Goal: Task Accomplishment & Management: Manage account settings

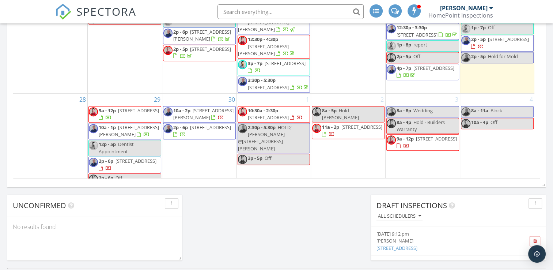
scroll to position [207, 0]
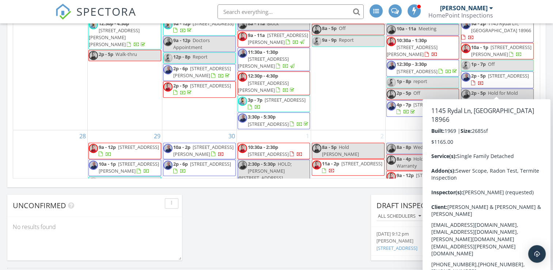
click at [493, 34] on span "1145 Rydal Ln, SOUTHAMPTON 18966" at bounding box center [501, 27] width 60 height 14
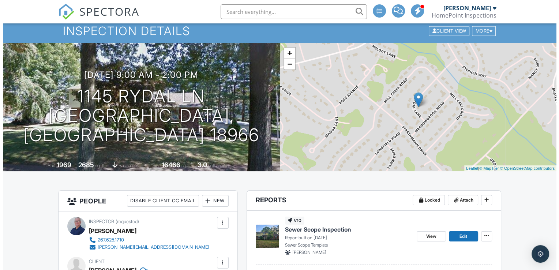
scroll to position [37, 0]
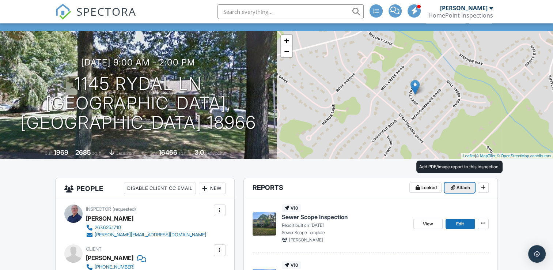
click at [451, 189] on icon at bounding box center [453, 187] width 4 height 5
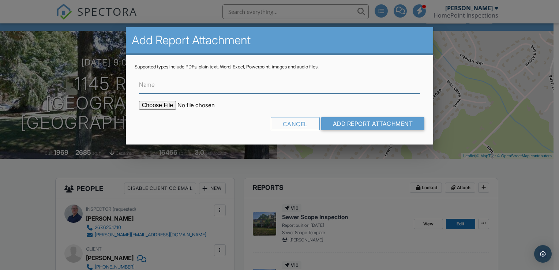
click at [173, 84] on input "Name" at bounding box center [279, 85] width 281 height 18
paste input "PA WDI Termite- 1145 Rydal Lane Southampton, PA 8966"
type input "PA WDI Termite- 1145 Rydal Lane Southampton, PA 8966"
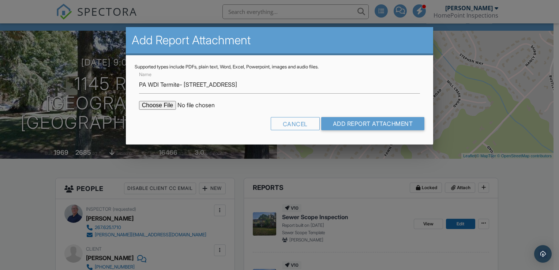
click at [156, 103] on input "file" at bounding box center [201, 105] width 124 height 9
type input "C:\fakepath\PA WDI Termite- 1145 Rydal Lane Southampton, PA 8966.pdf"
click at [337, 127] on input "Add Report Attachment" at bounding box center [372, 123] width 103 height 13
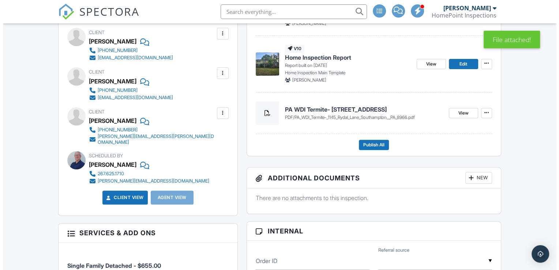
scroll to position [256, 0]
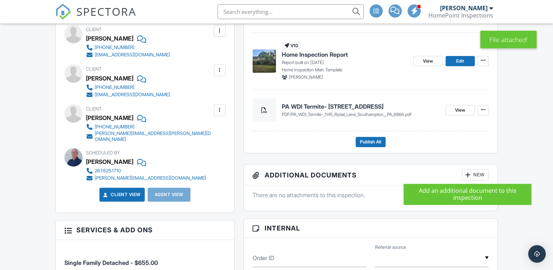
click at [465, 173] on div at bounding box center [468, 174] width 7 height 7
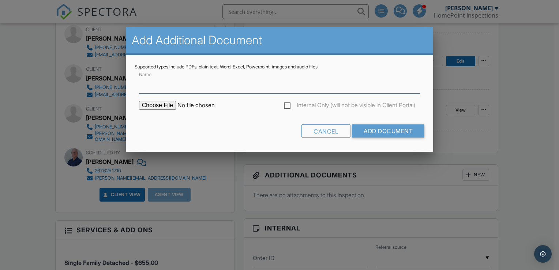
click at [167, 84] on input "Name" at bounding box center [279, 85] width 281 height 18
paste input "PA WDI Termite- 1145 Rydal Lane Southampton, PA 8966"
type input "PA WDI Termite- 1145 Rydal Lane Southampton, PA 8966"
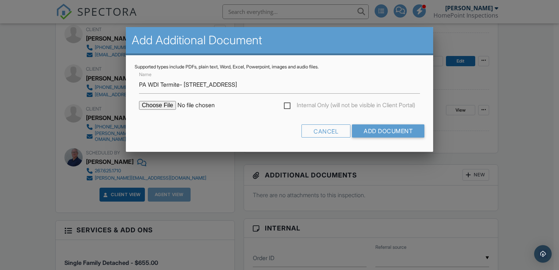
click at [158, 107] on input "file" at bounding box center [201, 105] width 124 height 9
type input "C:\fakepath\PA WDI Termite- 1145 Rydal Lane Southampton, PA 8966.pdf"
click at [358, 131] on input "Add Document" at bounding box center [388, 130] width 72 height 13
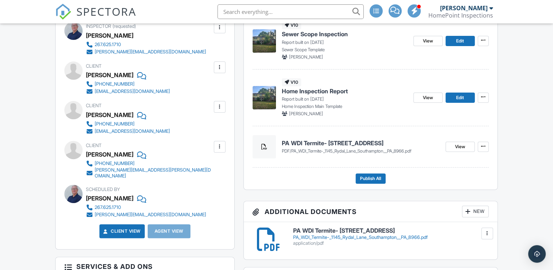
scroll to position [146, 0]
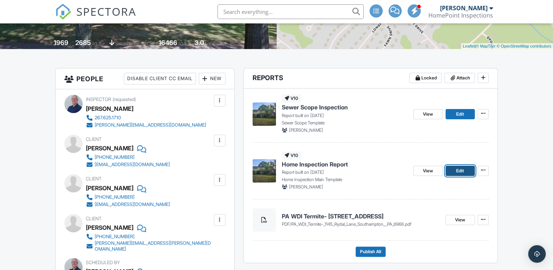
click at [454, 167] on link "Edit" at bounding box center [460, 171] width 29 height 10
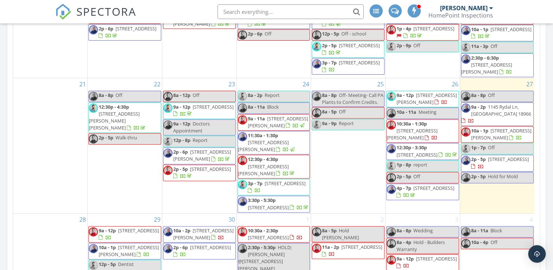
scroll to position [317, 0]
click at [546, 122] on div "[DATE] [PERSON_NAME] 8:00 am Off [PERSON_NAME] 9:00 am [STREET_ADDRESS][PERSON_…" at bounding box center [276, 61] width 553 height 665
click at [500, 103] on span "1145 Rydal Ln, [GEOGRAPHIC_DATA] 18966" at bounding box center [501, 110] width 60 height 14
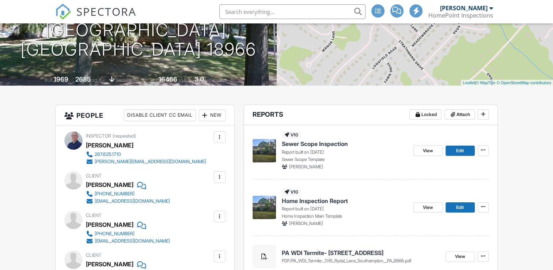
scroll to position [183, 0]
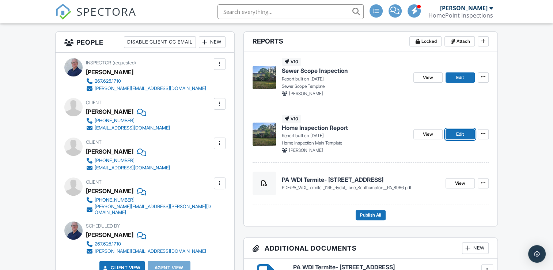
click at [457, 135] on span "Edit" at bounding box center [460, 134] width 8 height 7
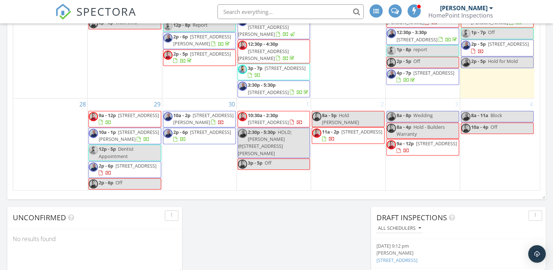
scroll to position [408, 0]
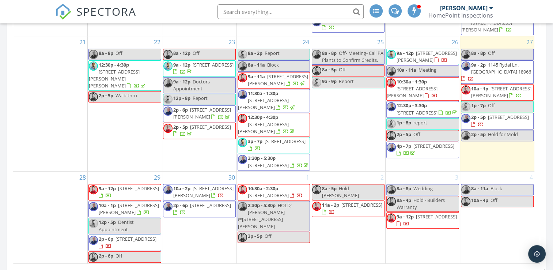
click at [505, 75] on span "1145 Rydal Ln, [GEOGRAPHIC_DATA] 18966" at bounding box center [501, 68] width 60 height 14
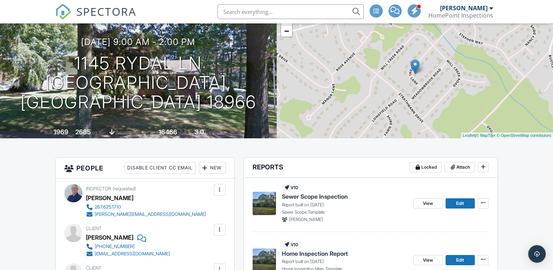
scroll to position [110, 0]
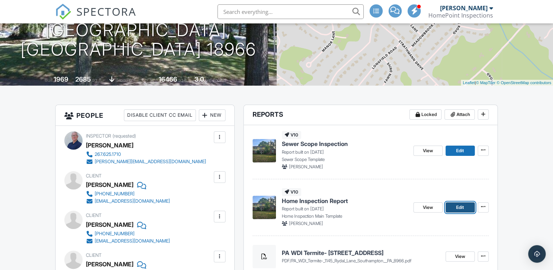
click at [456, 209] on link "Edit" at bounding box center [460, 207] width 29 height 10
